Goal: Information Seeking & Learning: Learn about a topic

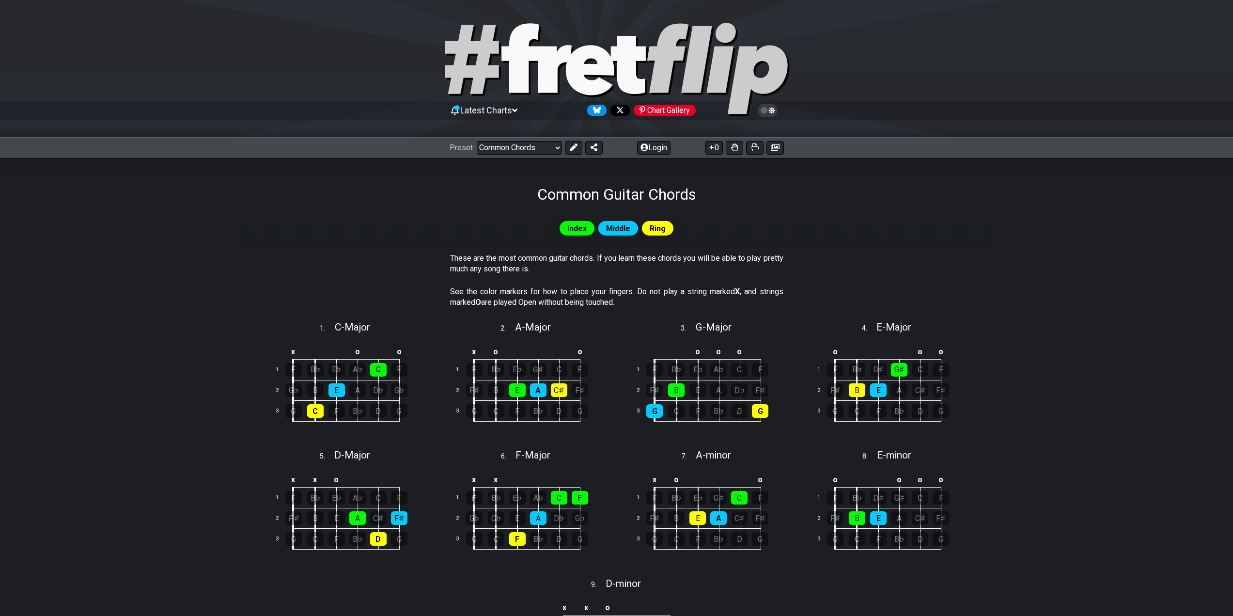
click at [582, 229] on span "Index" at bounding box center [576, 228] width 19 height 14
click at [379, 369] on div "C" at bounding box center [378, 370] width 16 height 14
click at [383, 372] on div "C" at bounding box center [378, 370] width 16 height 14
click at [523, 145] on select "Welcome to #fretflip! Initial Preset Custom Preset Minor Pentatonic Major Penta…" at bounding box center [519, 148] width 85 height 14
click at [477, 141] on select "Welcome to #fretflip! Initial Preset Custom Preset Minor Pentatonic Major Penta…" at bounding box center [519, 148] width 85 height 14
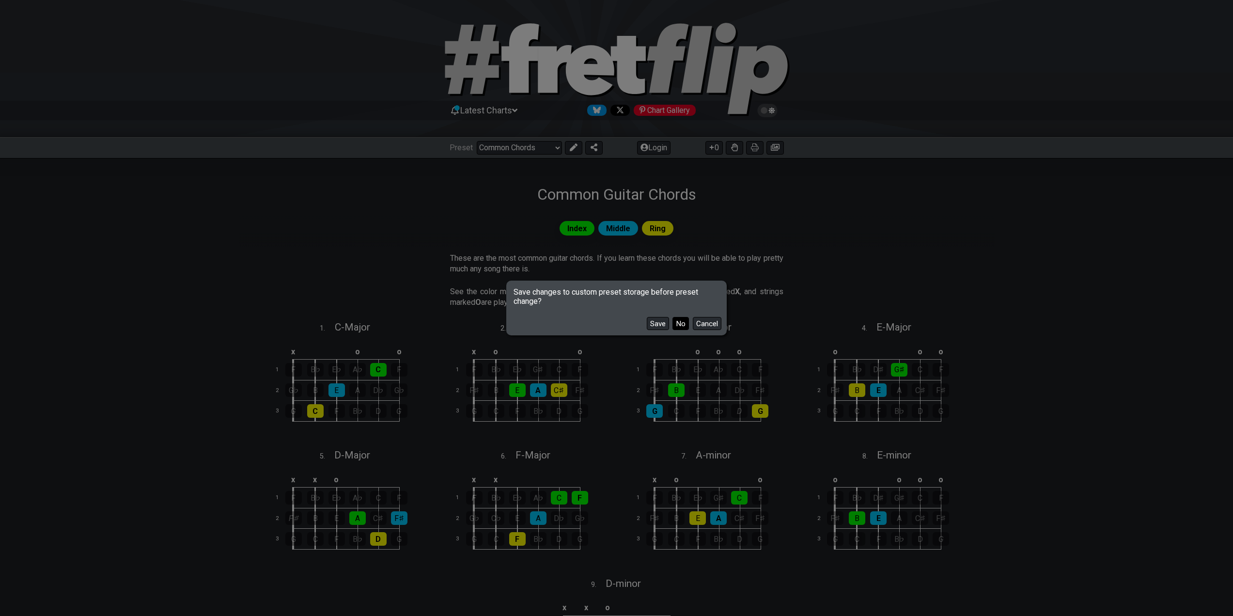
click at [673, 327] on button "No" at bounding box center [680, 323] width 16 height 13
select select "/3nps-caged-shapes"
select select "A"
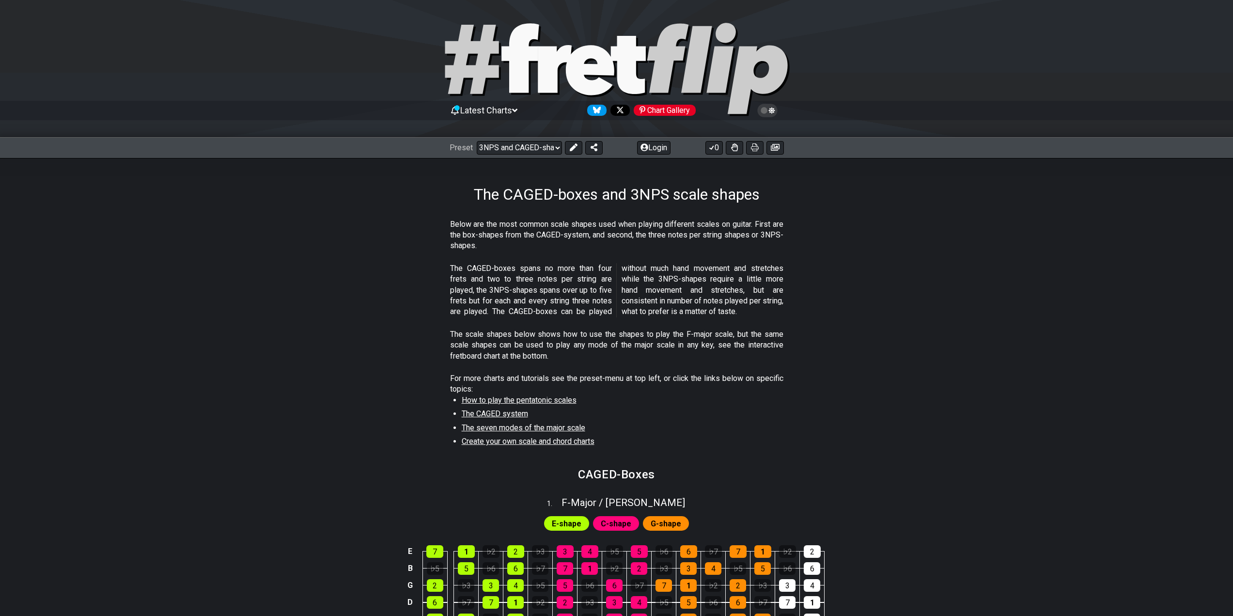
drag, startPoint x: 516, startPoint y: 238, endPoint x: 643, endPoint y: 249, distance: 127.3
click at [636, 247] on p "Below are the most common scale shapes used when playing different scales on gu…" at bounding box center [616, 235] width 333 height 32
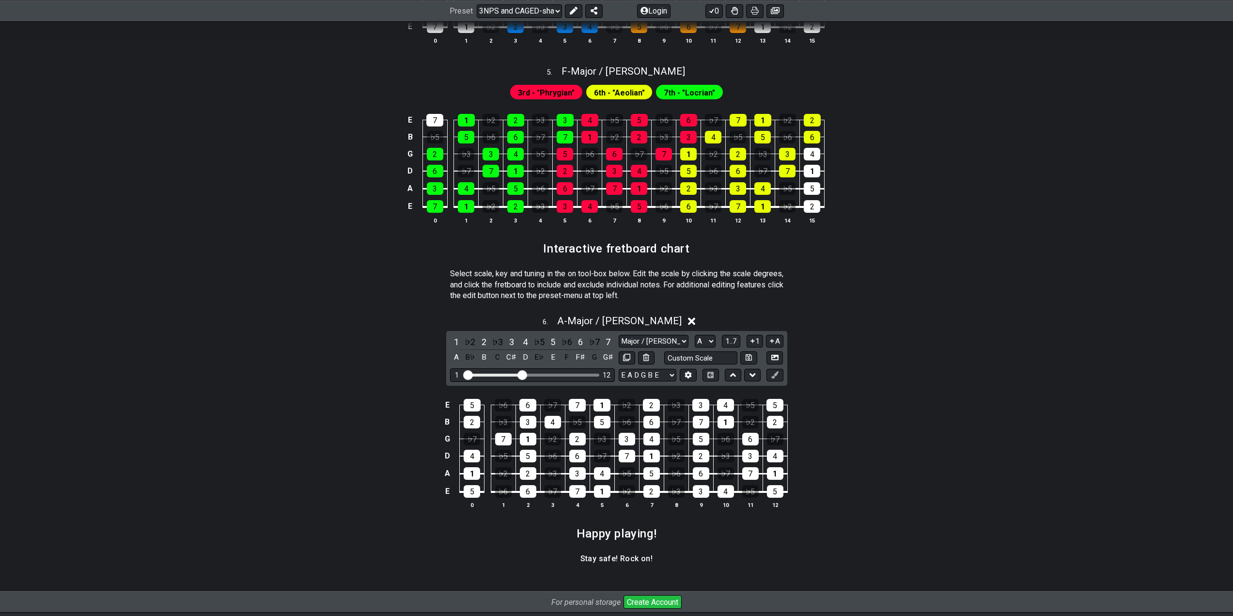
scroll to position [1292, 0]
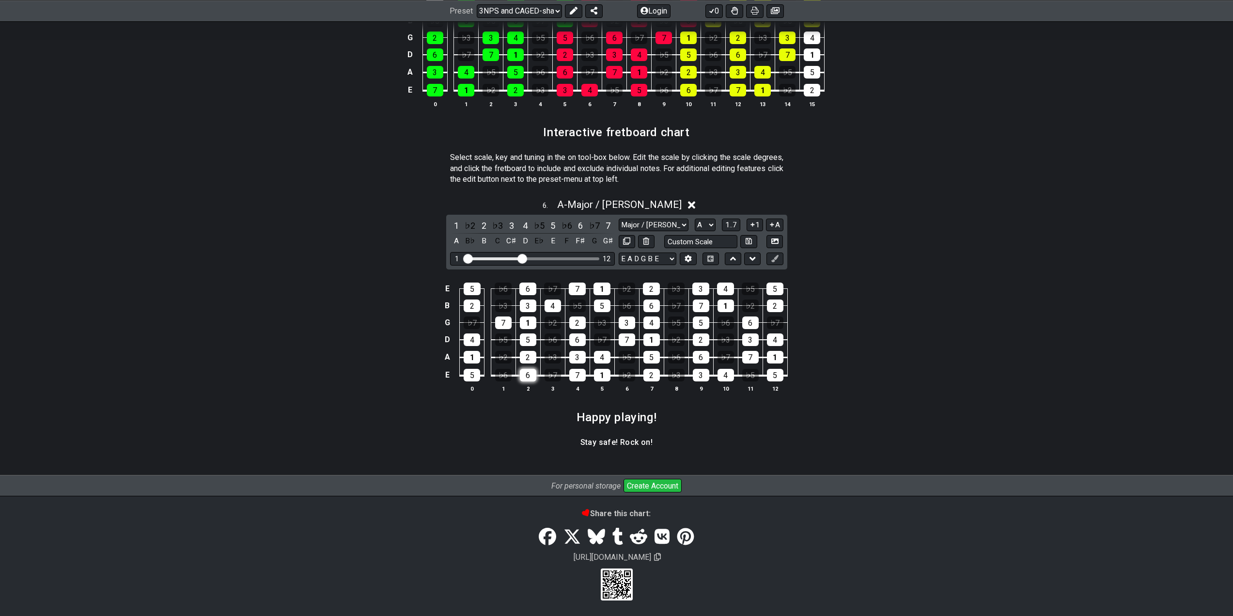
scroll to position [1247, 0]
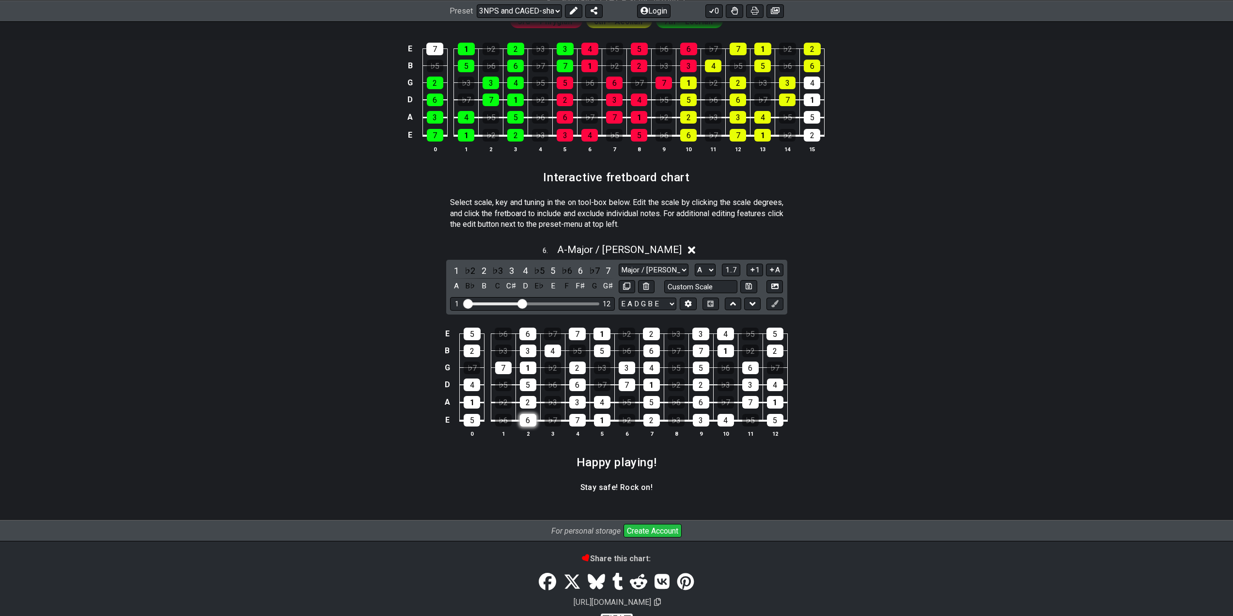
click at [533, 380] on tbody "E 5 ♭6 6 ♭7 7 1 ♭2 2 ♭3 3 4 ♭5 5 B 2 ♭3 3 4 ♭5 5 ♭6 6 ♭7 7 1 ♭2 2 G ♭7 7 1 ♭2 2…" at bounding box center [614, 374] width 346 height 114
click at [476, 264] on div "♭2" at bounding box center [469, 270] width 13 height 13
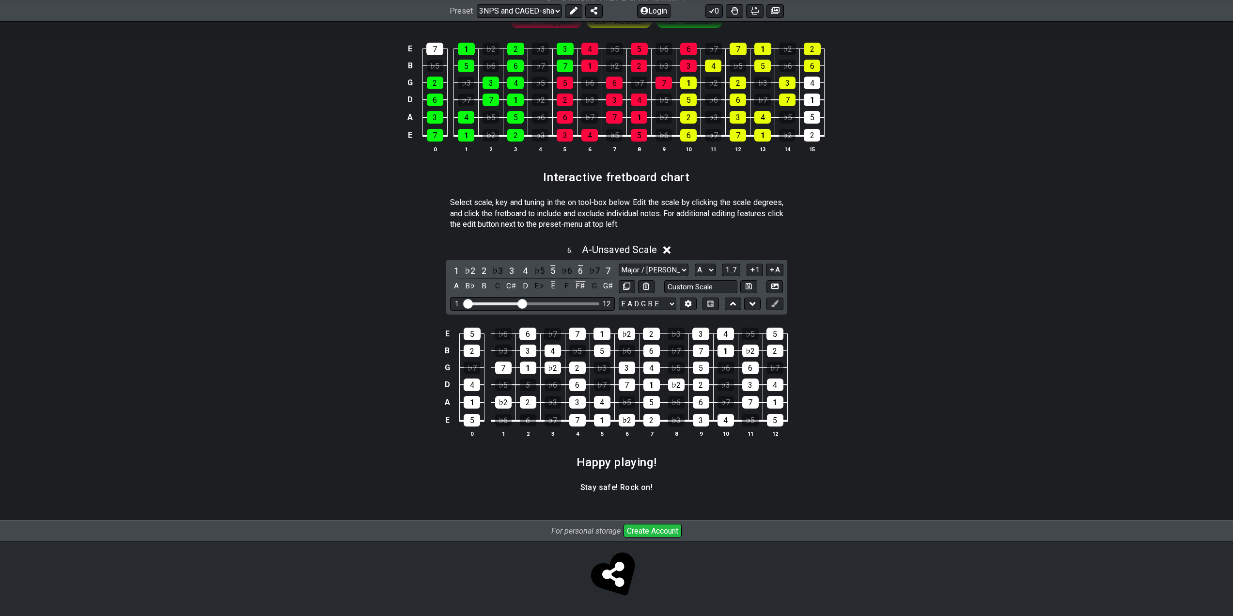
click at [664, 250] on div "6 . A - Unsaved Scale" at bounding box center [617, 247] width 756 height 18
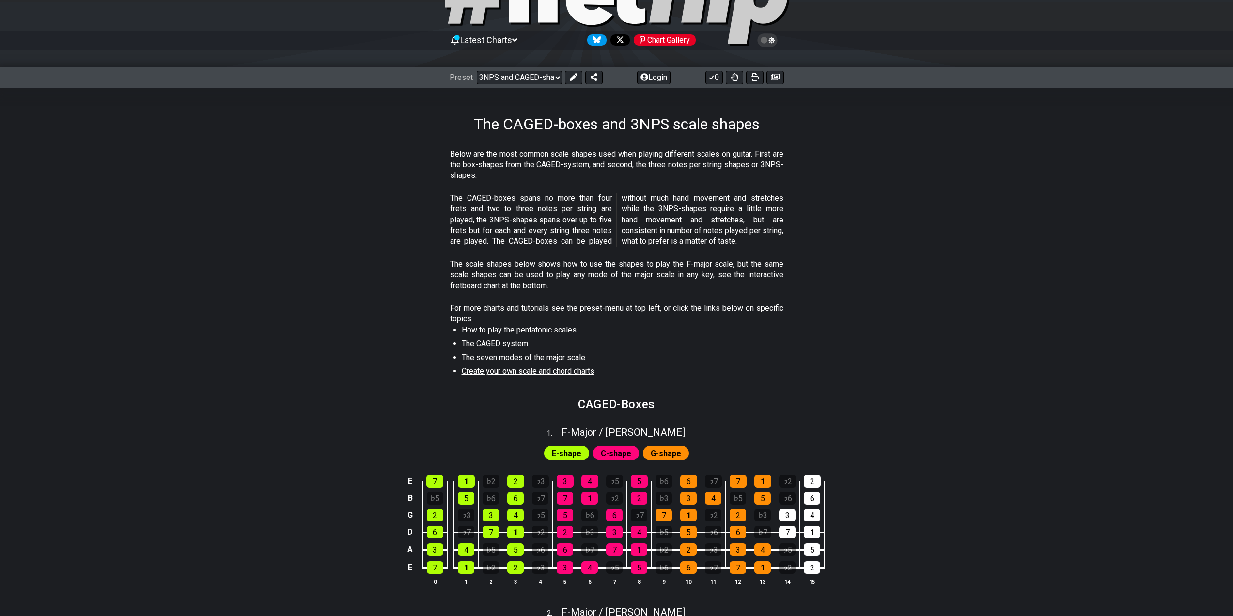
scroll to position [129, 0]
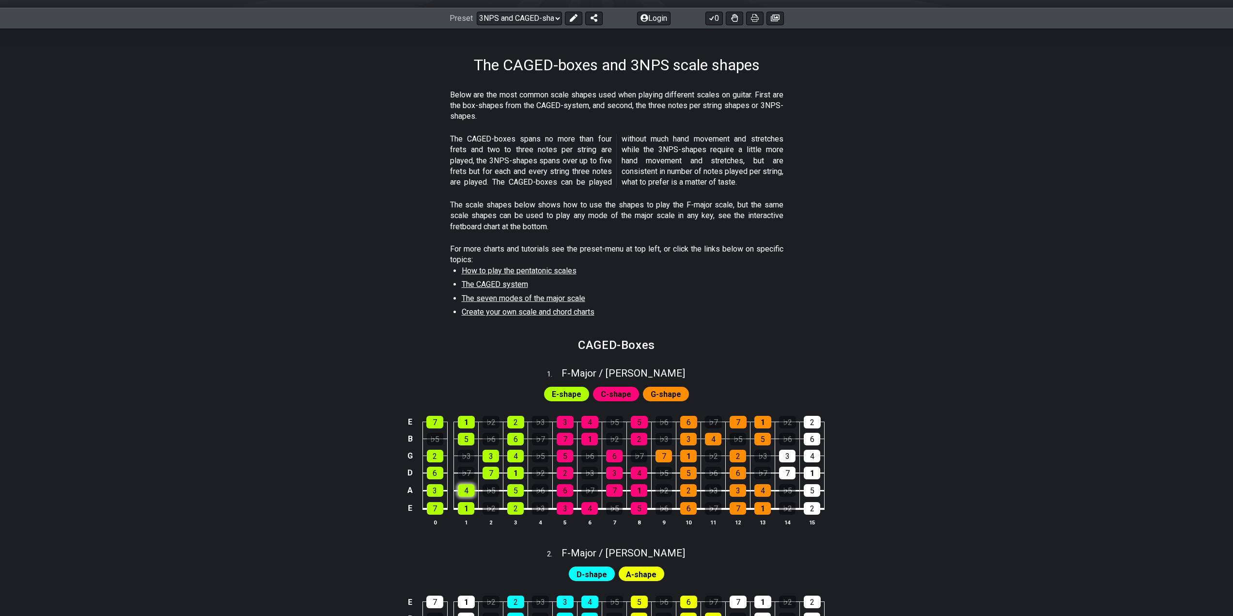
click at [464, 488] on div "4" at bounding box center [466, 490] width 16 height 13
click at [463, 488] on div "4" at bounding box center [466, 490] width 16 height 13
click at [430, 493] on div "3" at bounding box center [435, 490] width 16 height 13
click at [466, 490] on div "4" at bounding box center [466, 490] width 16 height 13
click at [432, 517] on th "0" at bounding box center [434, 522] width 25 height 10
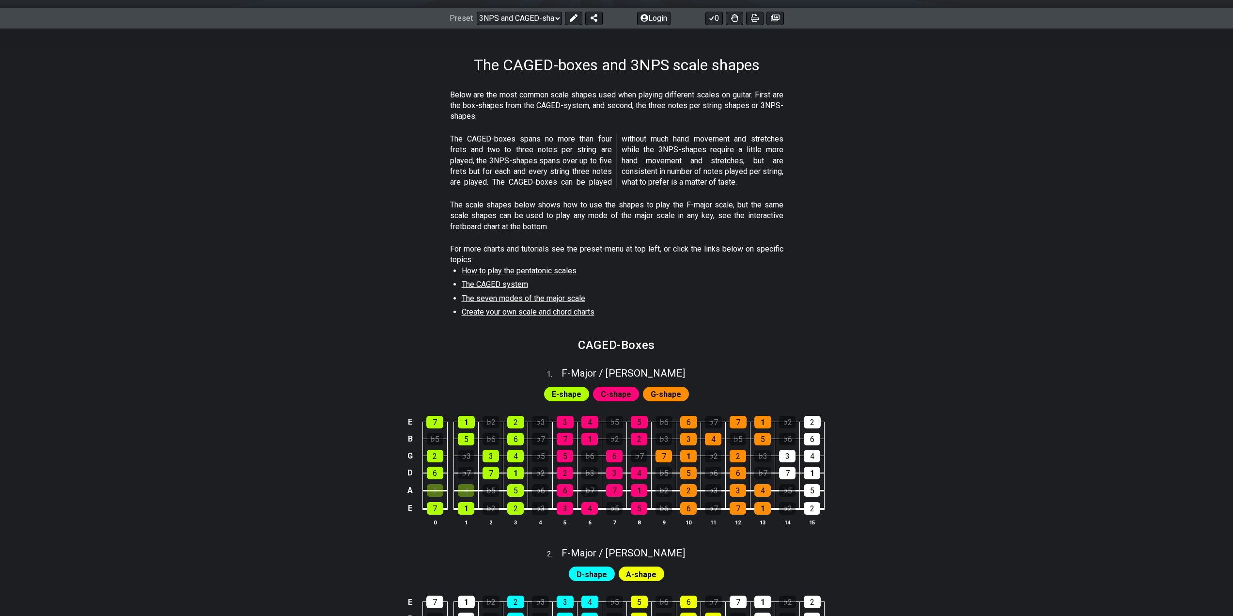
click at [444, 512] on table "E 7 1 ♭2 2 ♭3 3 4 ♭5 5 ♭6 6 ♭7 7 1 ♭2 2 B ♭5 5 ♭6 6 ♭7 7 1 ♭2 2 ♭3 3 4 ♭5 5 ♭6 …" at bounding box center [614, 462] width 420 height 114
click at [441, 511] on div "7" at bounding box center [435, 508] width 16 height 13
drag, startPoint x: 484, startPoint y: 517, endPoint x: 549, endPoint y: 446, distance: 96.3
click at [488, 517] on th "2" at bounding box center [490, 522] width 25 height 10
click at [565, 393] on span "E-shape" at bounding box center [567, 394] width 30 height 14
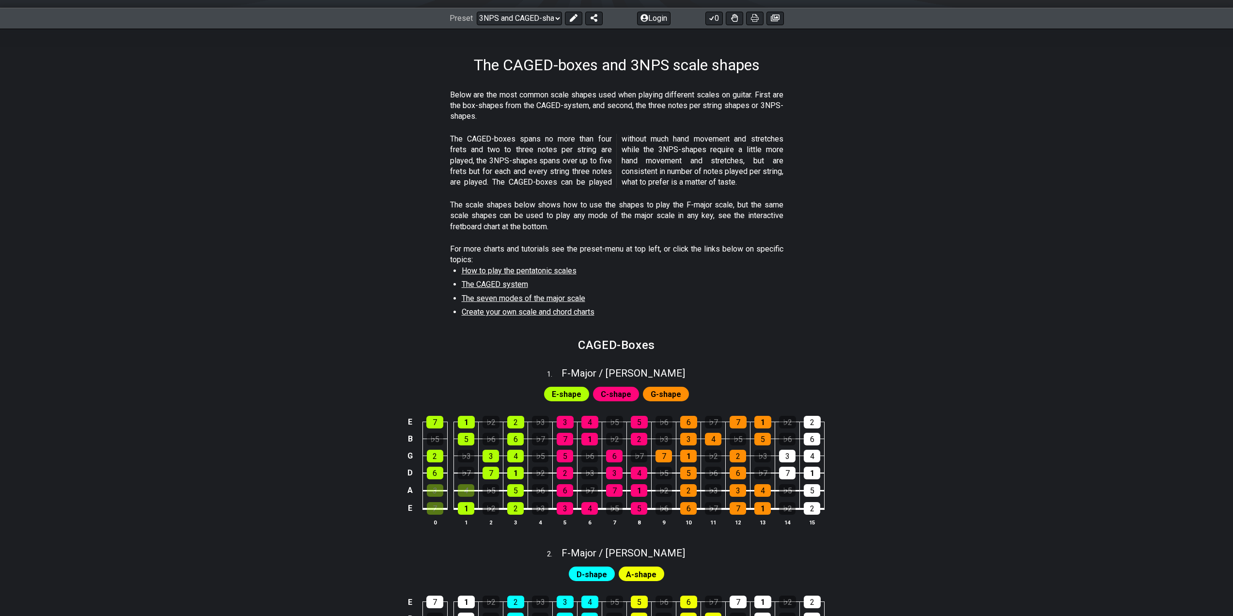
click at [505, 285] on span "The CAGED system" at bounding box center [495, 283] width 66 height 9
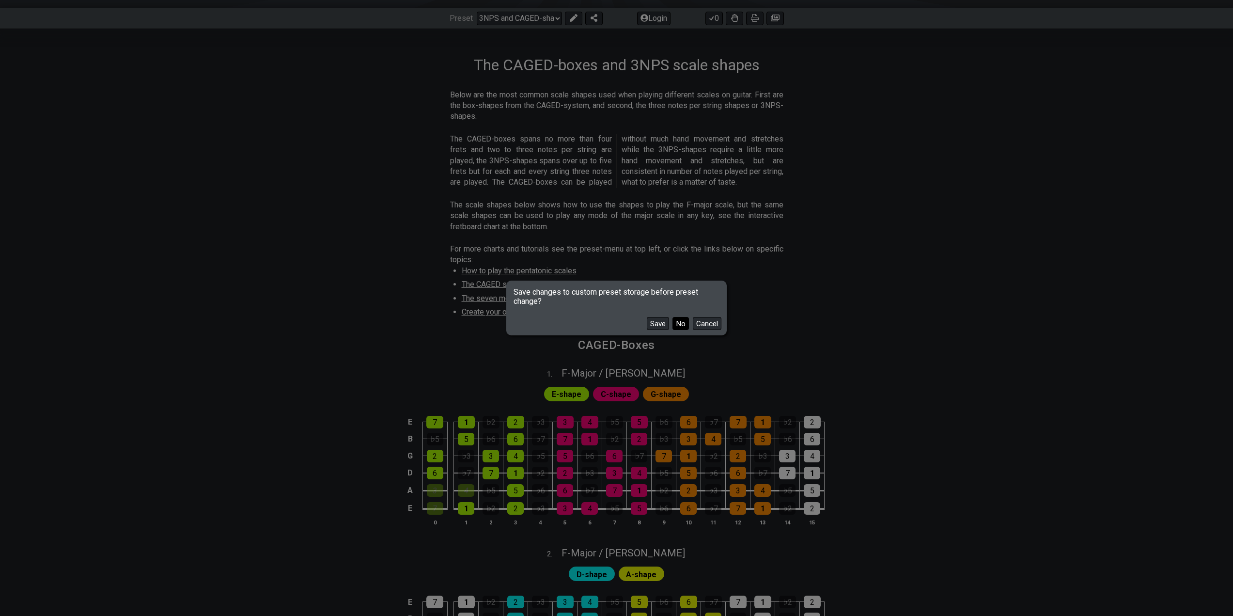
click at [675, 323] on button "No" at bounding box center [680, 323] width 16 height 13
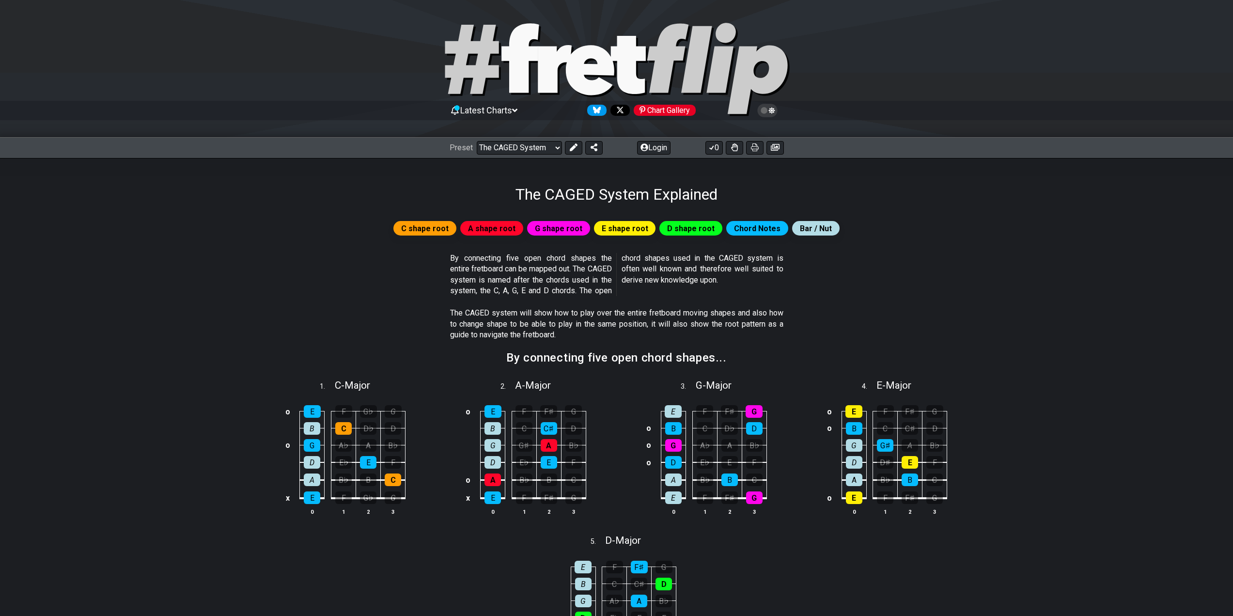
click at [523, 156] on div "Preset Welcome to #fretflip! Initial Preset Custom Preset Minor Pentatonic Majo…" at bounding box center [616, 147] width 1233 height 21
click at [477, 141] on select "Welcome to #fretflip! Initial Preset Custom Preset Minor Pentatonic Major Penta…" at bounding box center [519, 148] width 85 height 14
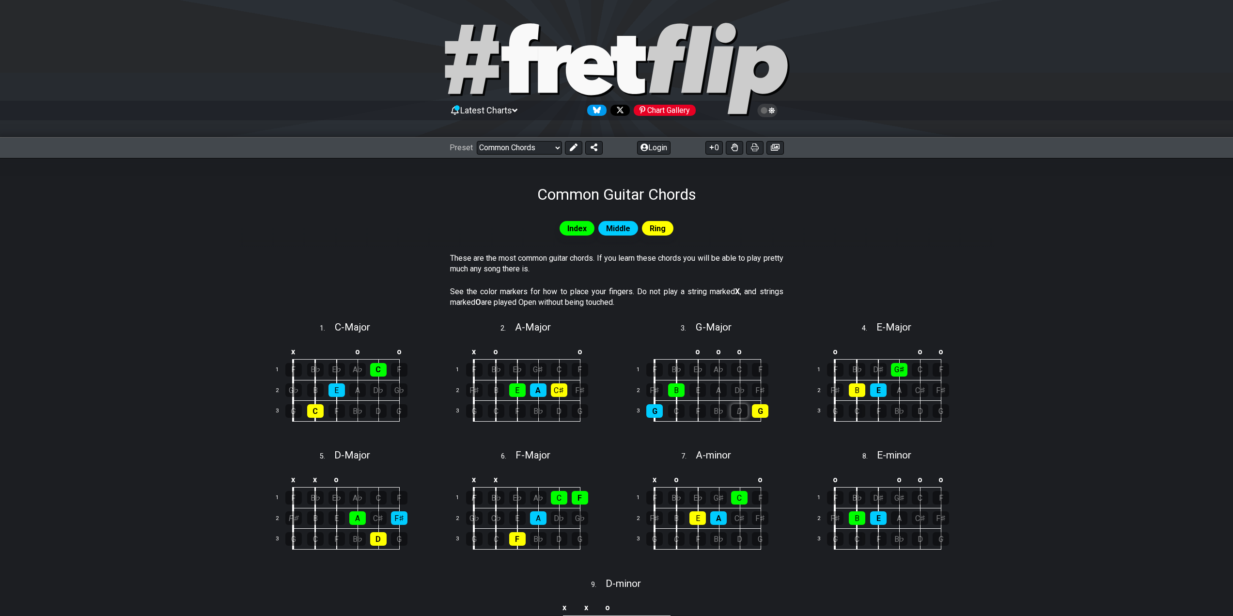
click at [743, 412] on div "D" at bounding box center [739, 411] width 16 height 14
click at [660, 224] on span "Ring" at bounding box center [657, 228] width 16 height 14
click at [528, 146] on select "Welcome to #fretflip! Initial Preset Custom Preset Minor Pentatonic Major Penta…" at bounding box center [519, 148] width 85 height 14
click at [477, 141] on select "Welcome to #fretflip! Initial Preset Custom Preset Minor Pentatonic Major Penta…" at bounding box center [519, 148] width 85 height 14
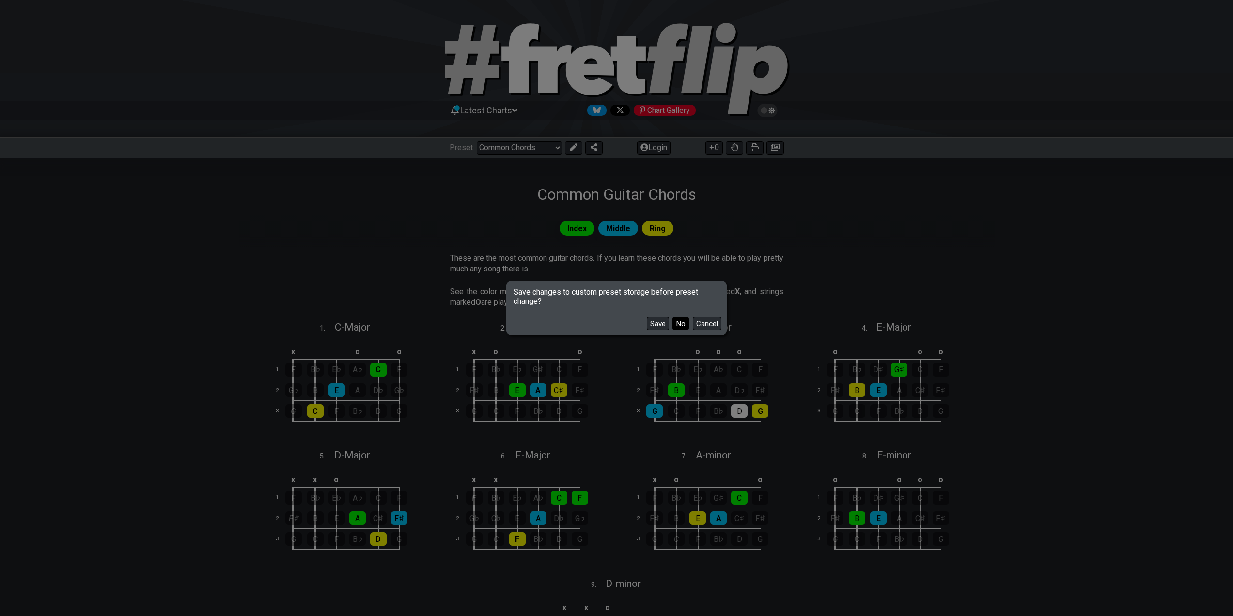
click at [686, 320] on button "No" at bounding box center [680, 323] width 16 height 13
select select "/the-caged-system"
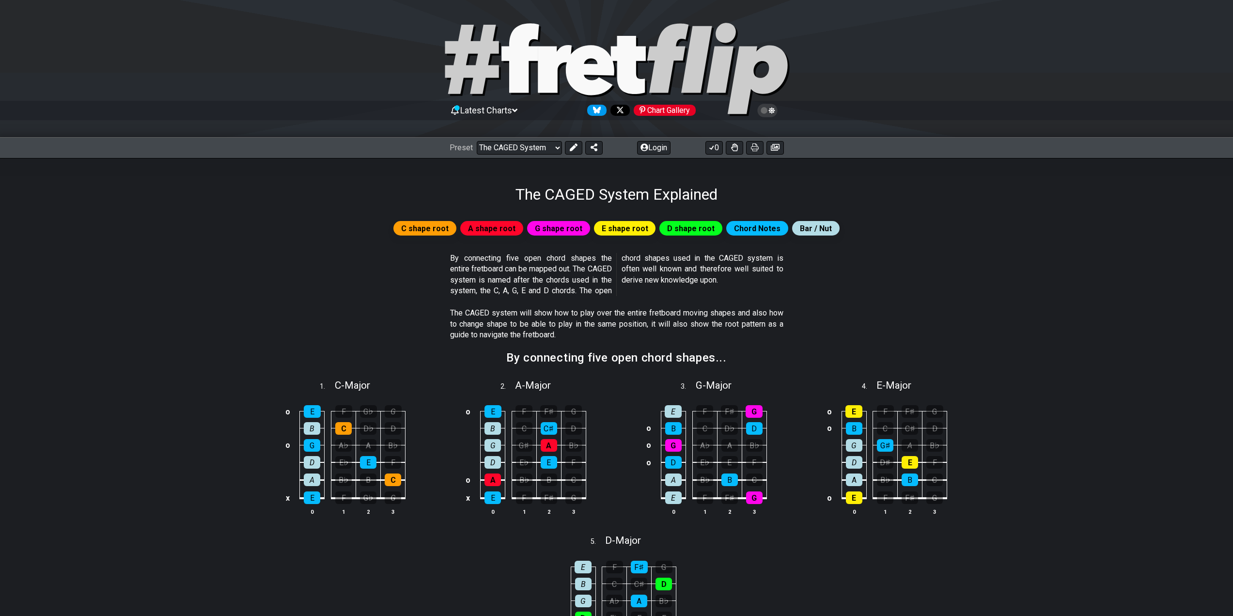
click at [761, 225] on span "Chord Notes" at bounding box center [757, 228] width 46 height 14
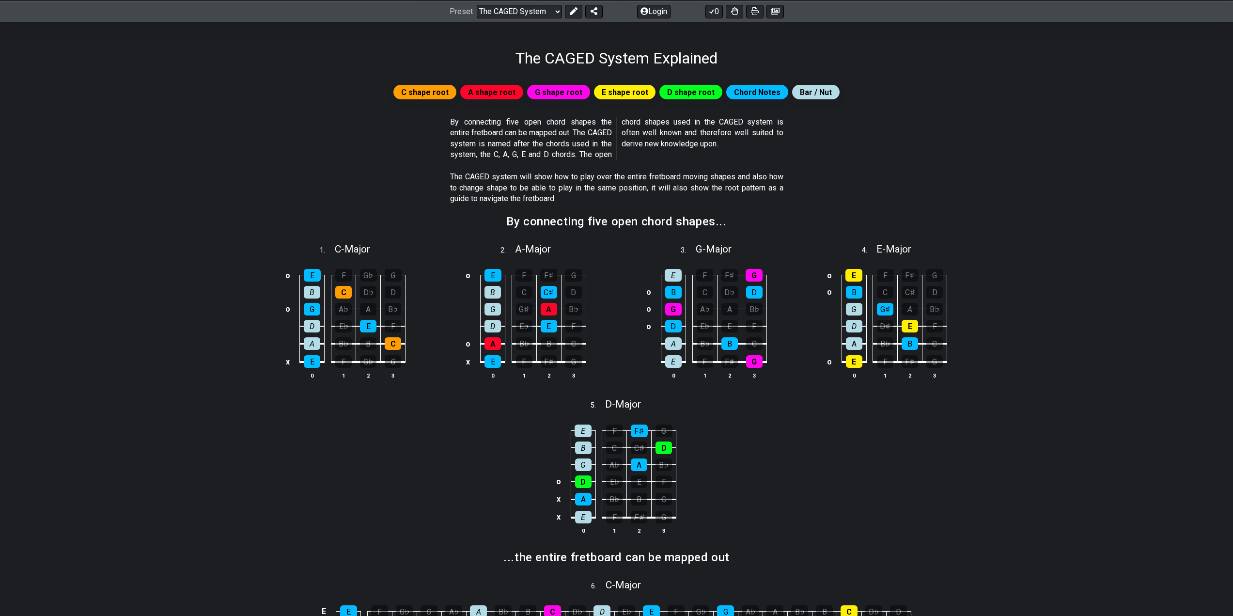
scroll to position [131, 0]
